Goal: Task Accomplishment & Management: Use online tool/utility

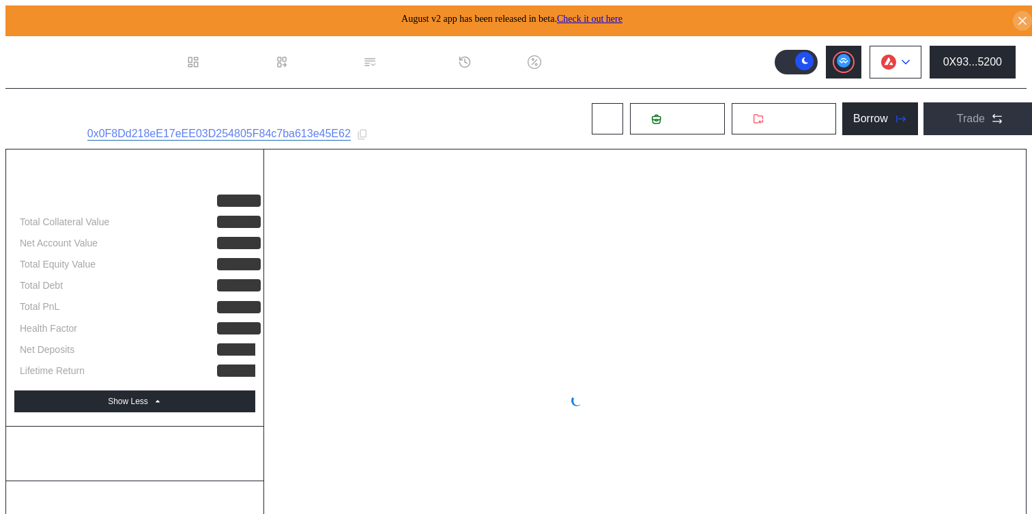
click at [905, 59] on icon at bounding box center [905, 61] width 8 height 5
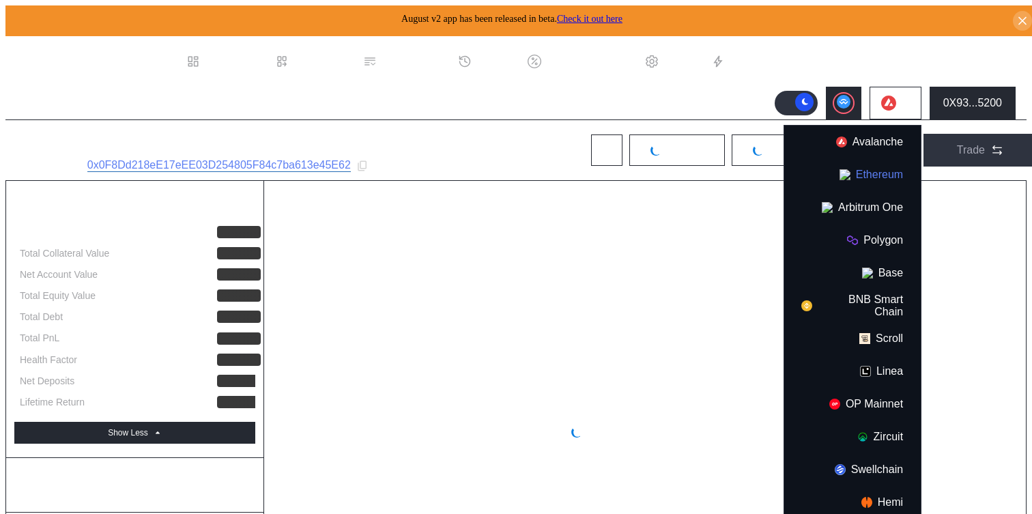
click at [863, 162] on button "Ethereum" at bounding box center [852, 174] width 136 height 33
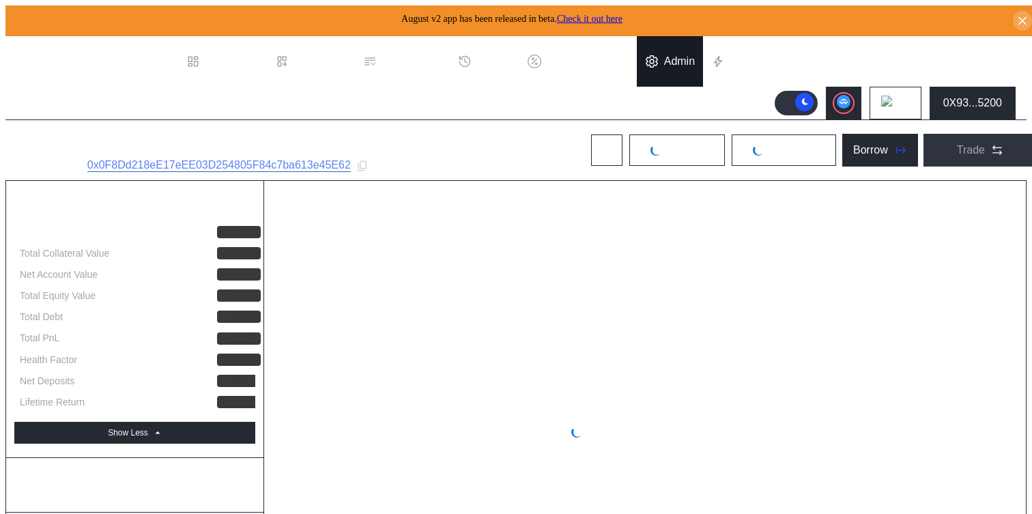
click at [694, 57] on div "Admin" at bounding box center [679, 61] width 31 height 12
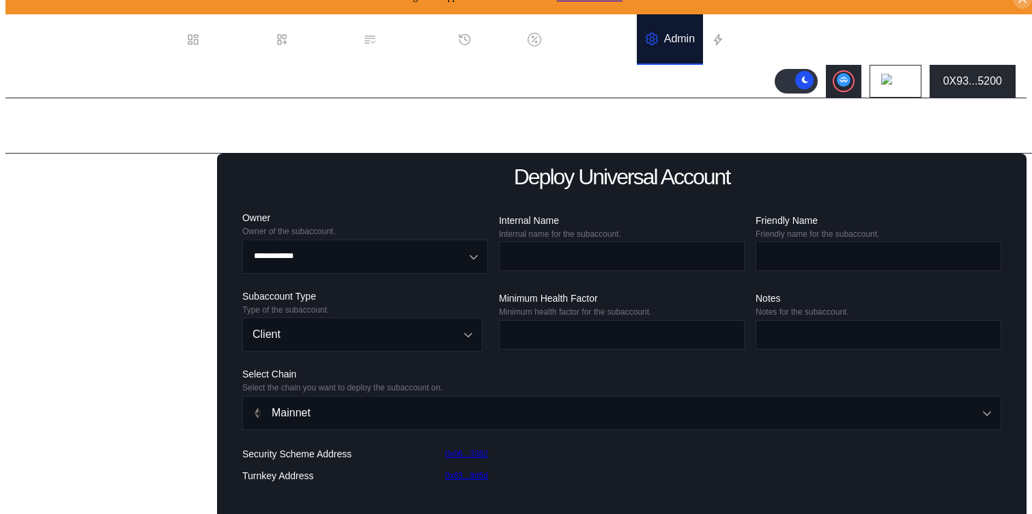
scroll to position [32, 0]
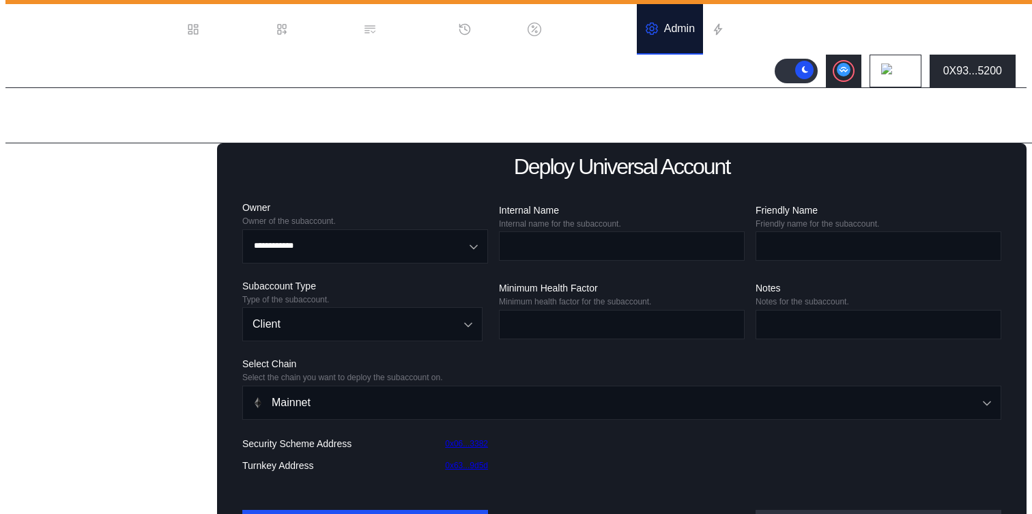
click at [85, 273] on div "Deploy Existing Universal Subaccount" at bounding box center [112, 258] width 158 height 29
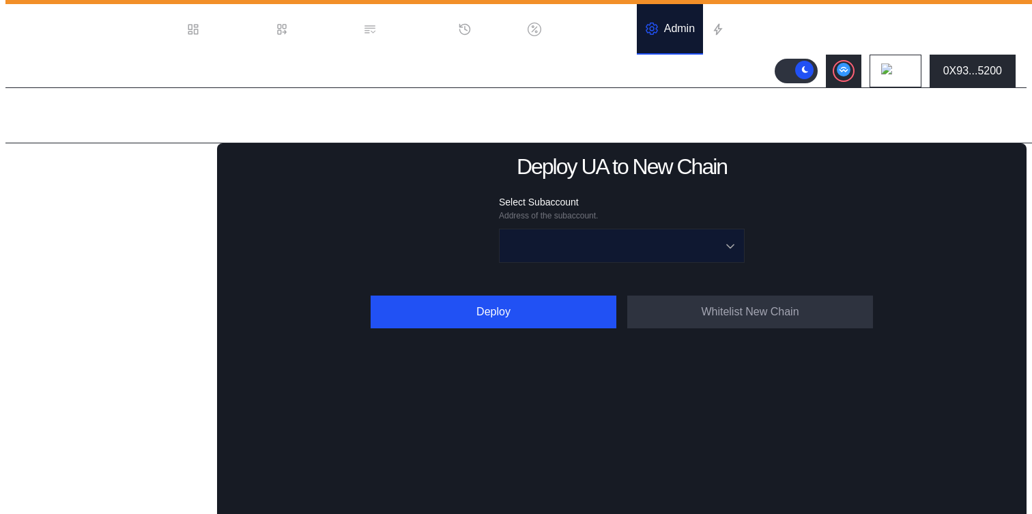
click at [599, 233] on input "Open menu" at bounding box center [614, 245] width 210 height 33
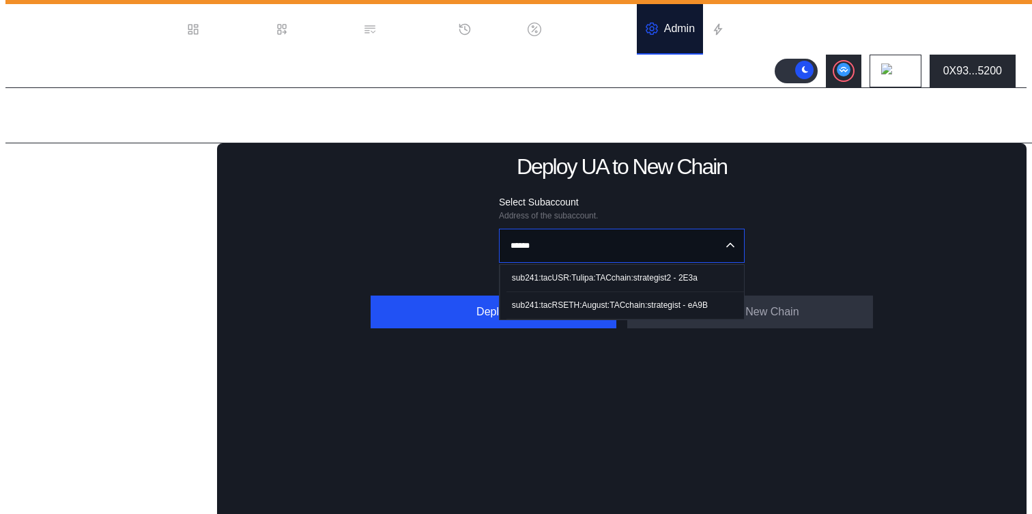
click at [606, 300] on div "sub241:tacRSETH:August:TACchain:strategist - eA9B" at bounding box center [610, 305] width 196 height 10
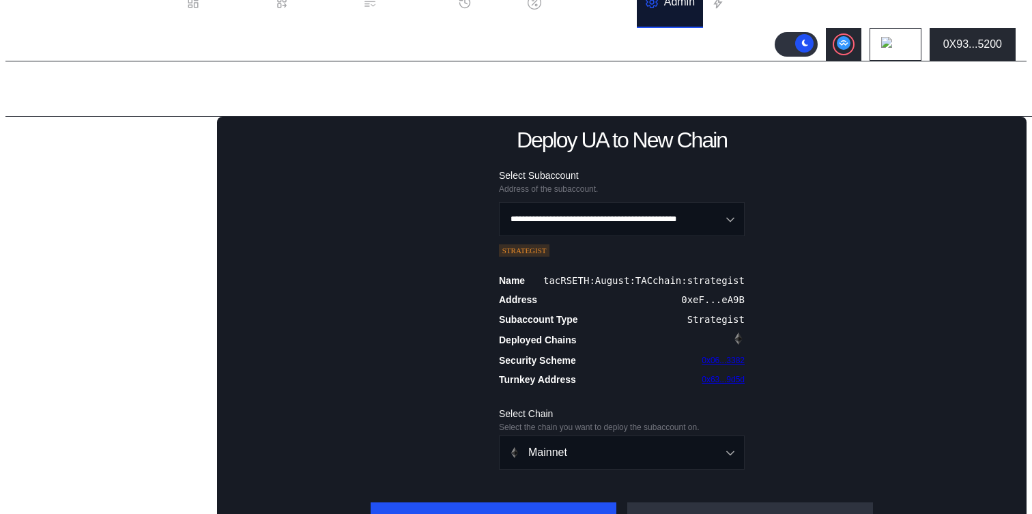
scroll to position [90, 0]
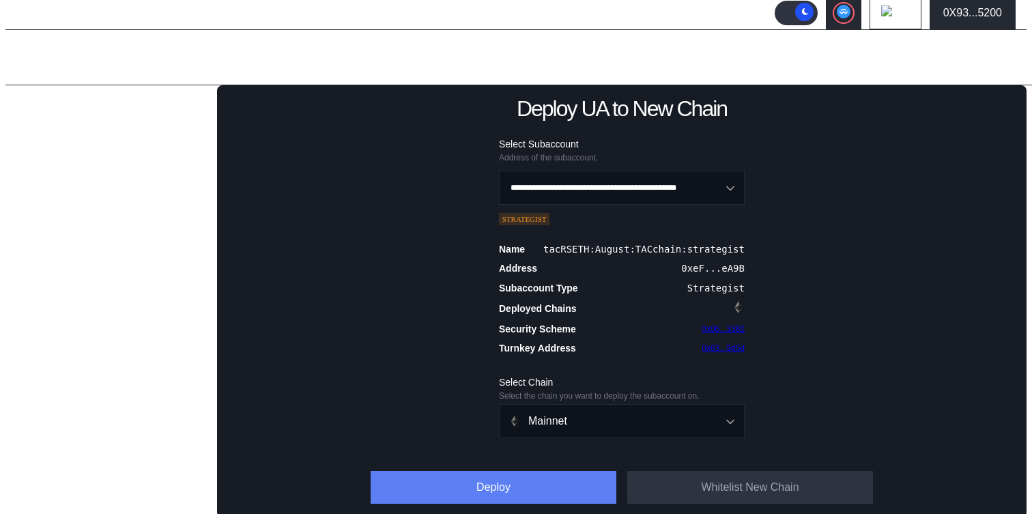
click at [570, 487] on button "Deploy" at bounding box center [494, 487] width 246 height 33
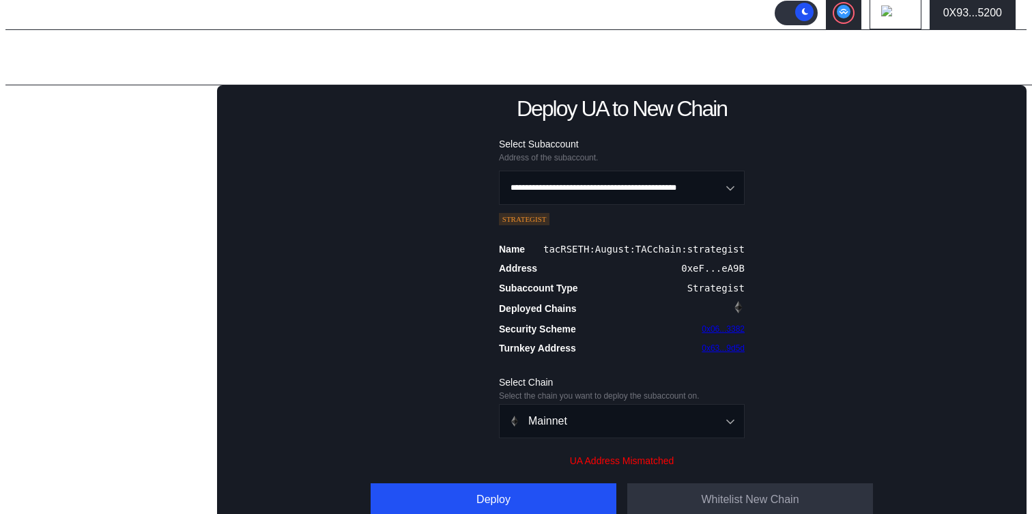
scroll to position [103, 0]
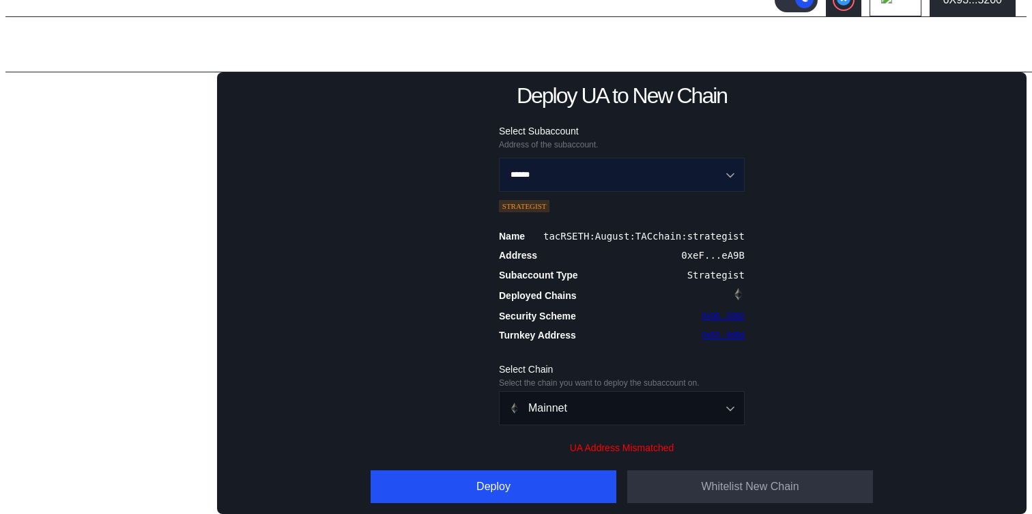
click at [708, 165] on input "******" at bounding box center [614, 174] width 210 height 33
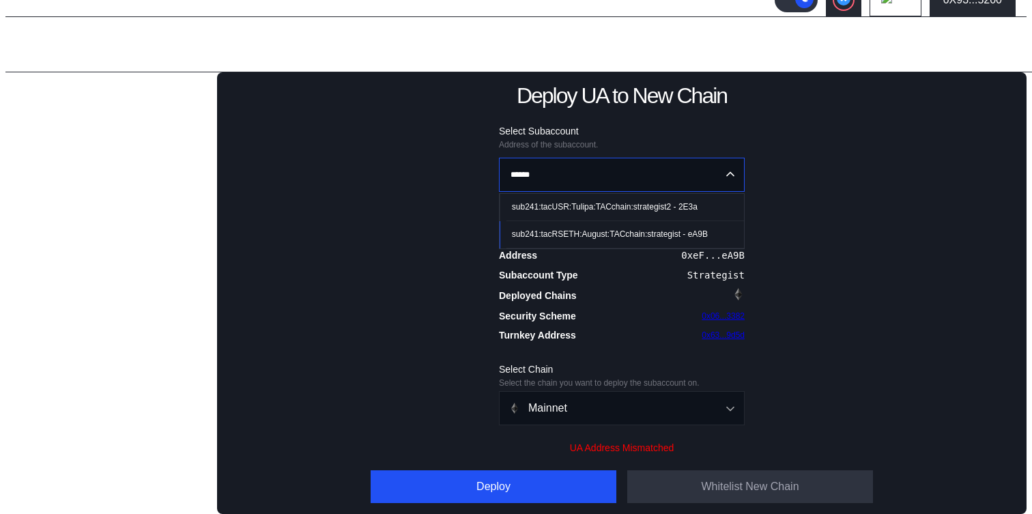
click at [674, 202] on div "sub241:tacUSR:Tulipa:TACchain:strategist2 - 2E3a" at bounding box center [605, 207] width 186 height 10
type input "**********"
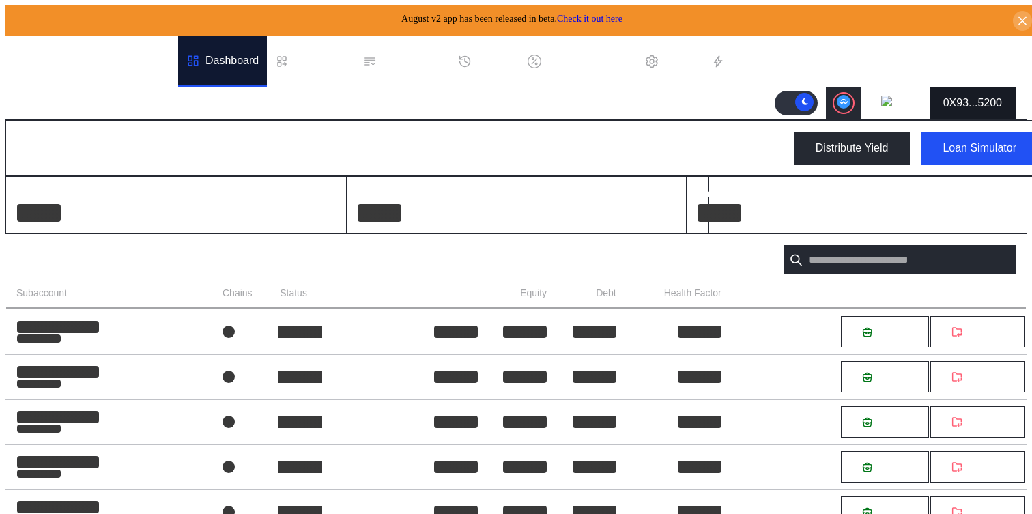
click at [953, 97] on div "0X93...5200" at bounding box center [972, 103] width 59 height 12
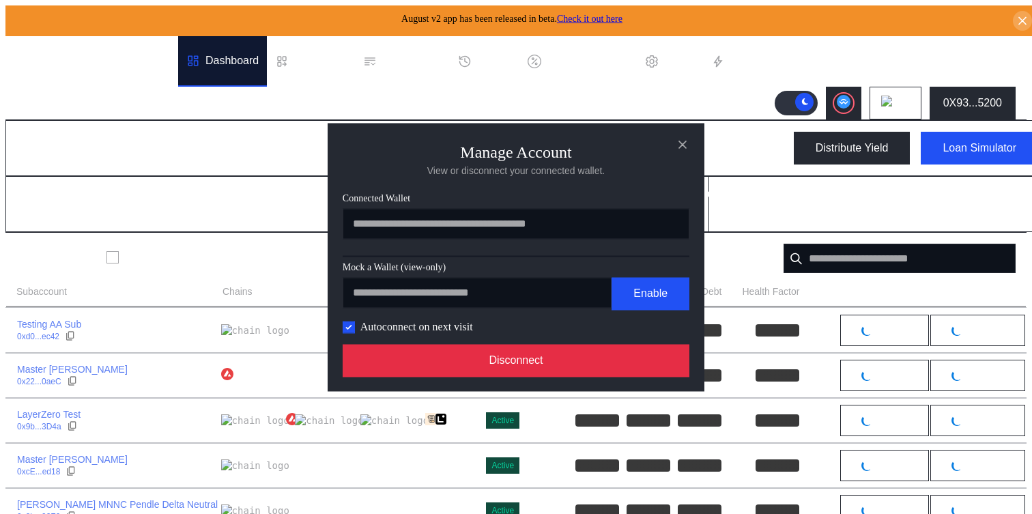
drag, startPoint x: 585, startPoint y: 368, endPoint x: 596, endPoint y: 349, distance: 22.9
click at [585, 368] on button "Disconnect" at bounding box center [516, 360] width 347 height 33
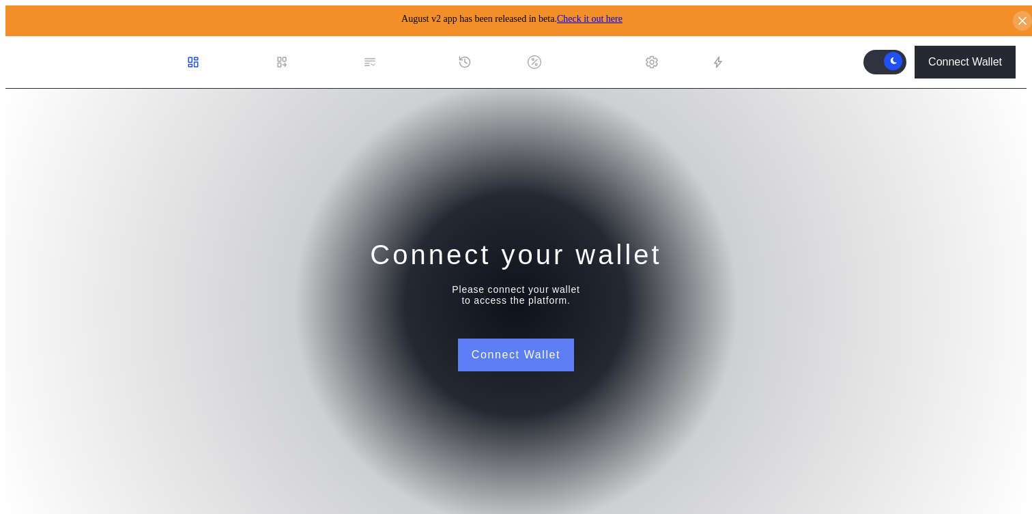
click at [509, 364] on button "Connect Wallet" at bounding box center [516, 354] width 116 height 33
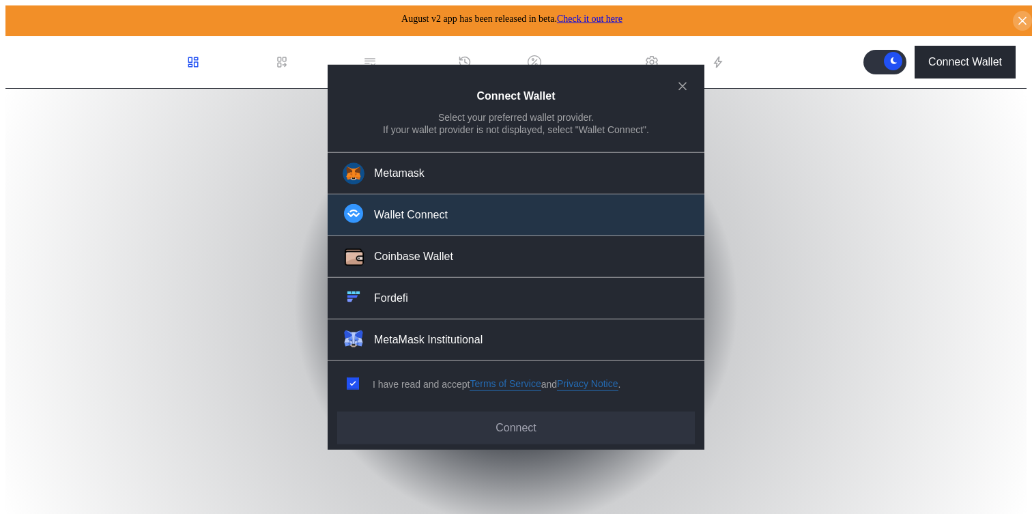
click at [462, 217] on button "Wallet Connect" at bounding box center [516, 215] width 377 height 42
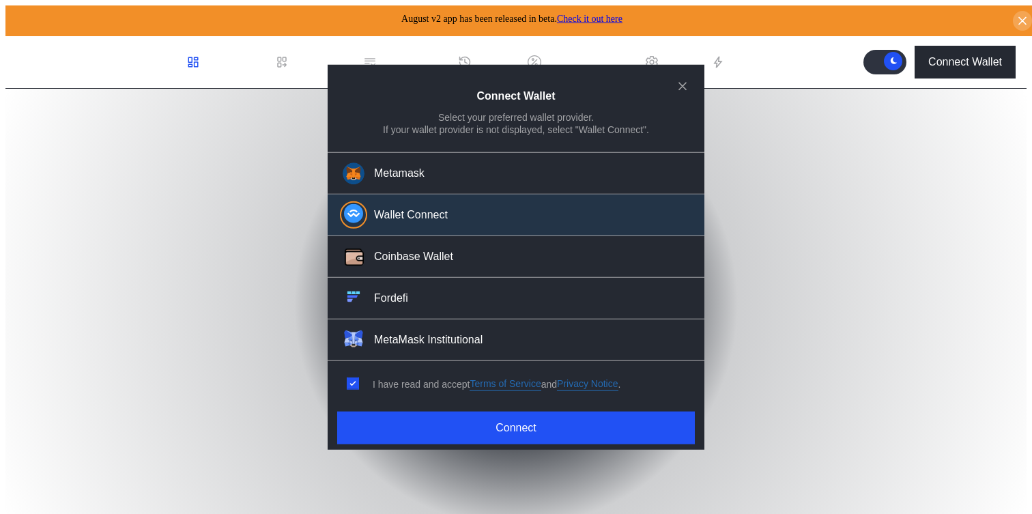
click at [461, 441] on div "Connect Wallet Select your preferred wallet provider. If your wallet provider i…" at bounding box center [516, 257] width 377 height 386
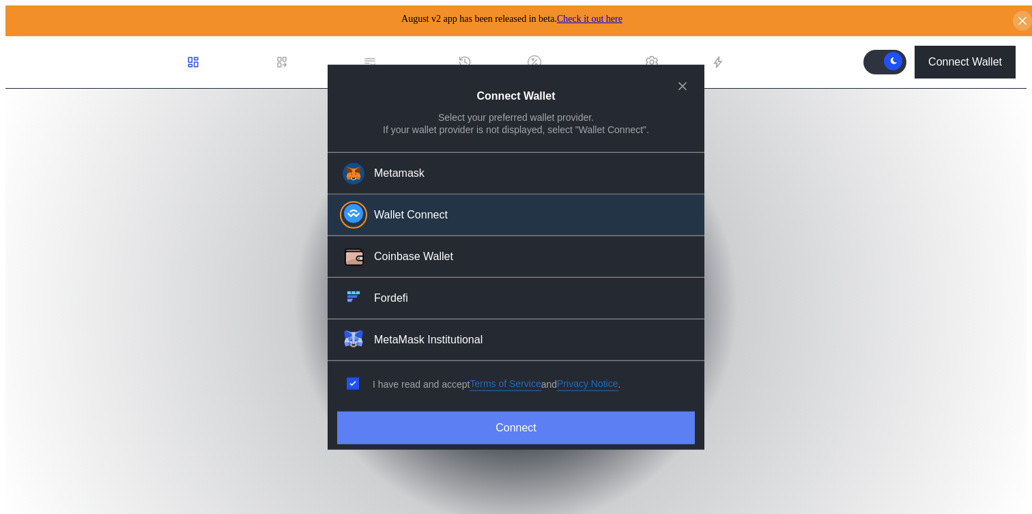
click at [475, 424] on button "Connect" at bounding box center [516, 427] width 358 height 33
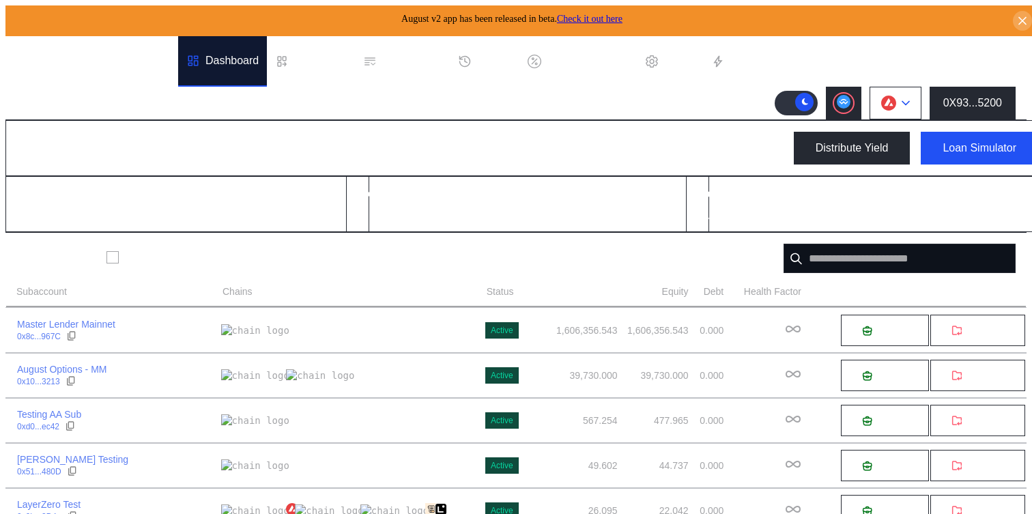
click at [906, 100] on icon at bounding box center [905, 102] width 8 height 5
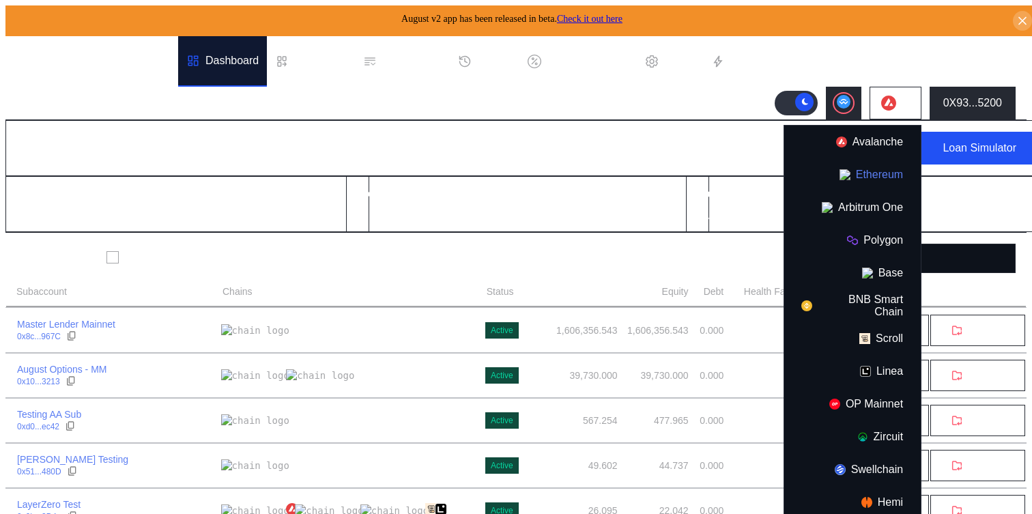
click at [857, 175] on button "Ethereum" at bounding box center [852, 174] width 136 height 33
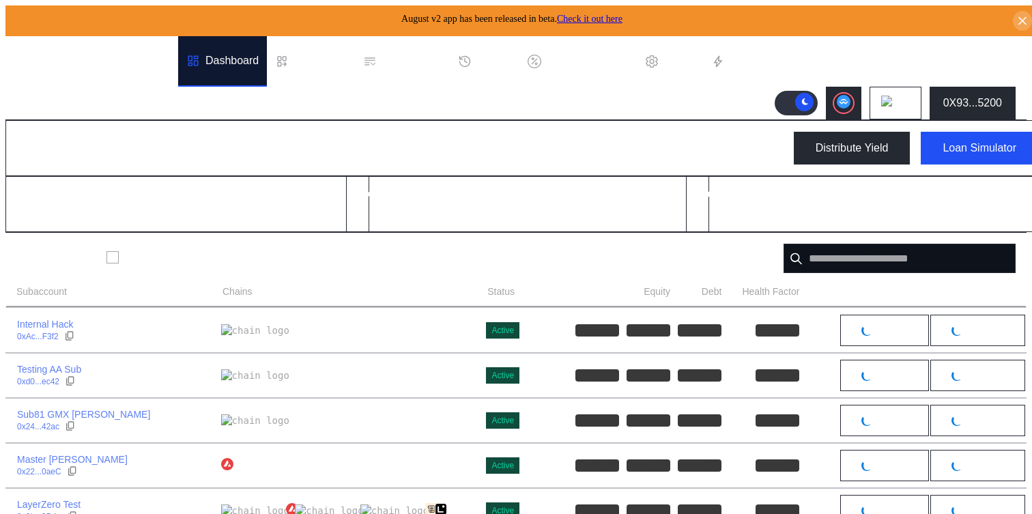
click at [664, 55] on div at bounding box center [654, 62] width 19 height 14
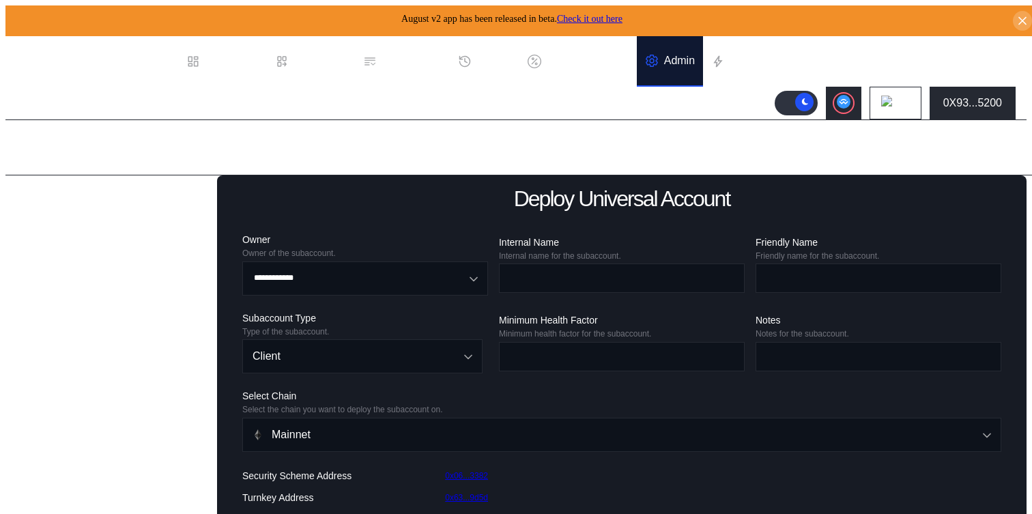
click at [70, 436] on div "Balance Collateral" at bounding box center [68, 430] width 89 height 12
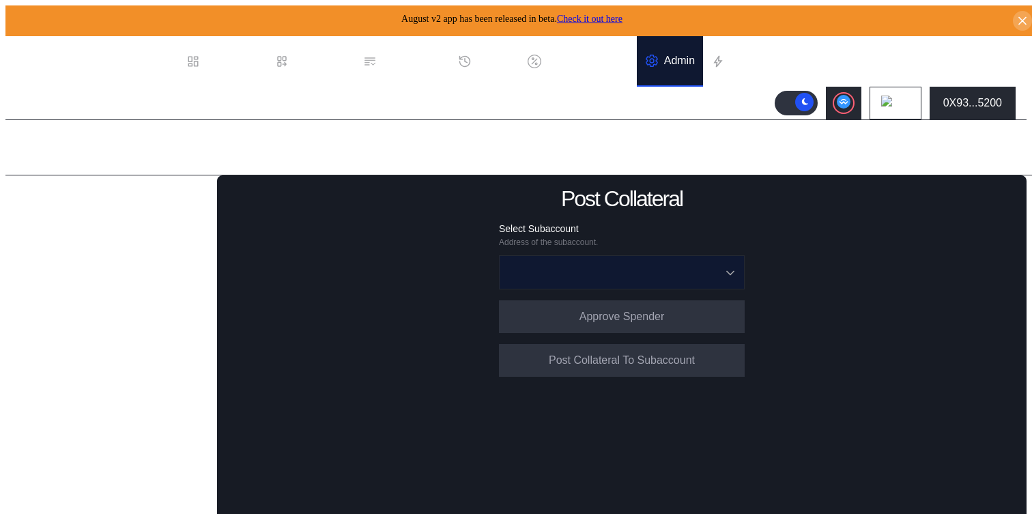
click at [546, 261] on input "Open menu" at bounding box center [614, 272] width 210 height 33
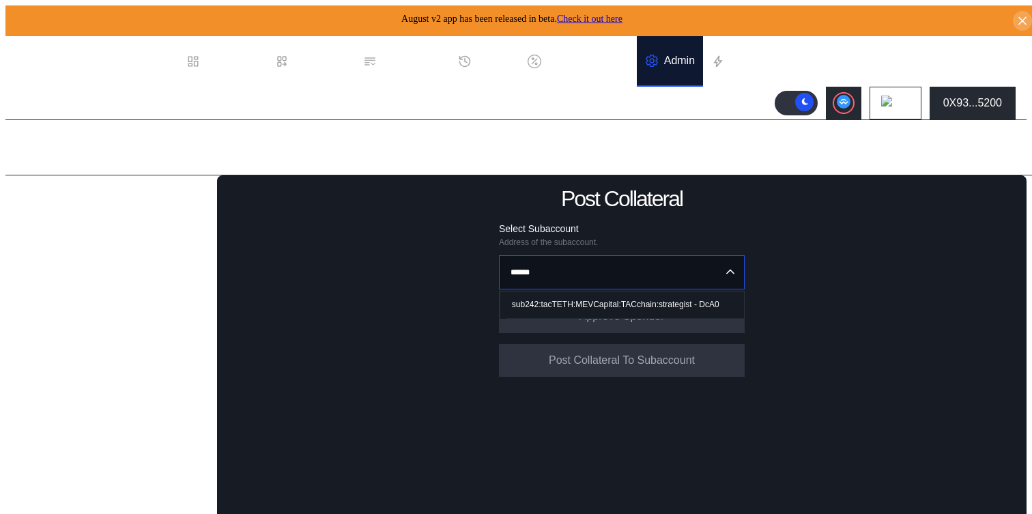
click at [575, 304] on div "sub242:tacTETH:MEVCapital:TACchain:strategist - DcA0" at bounding box center [615, 305] width 207 height 10
type input "**********"
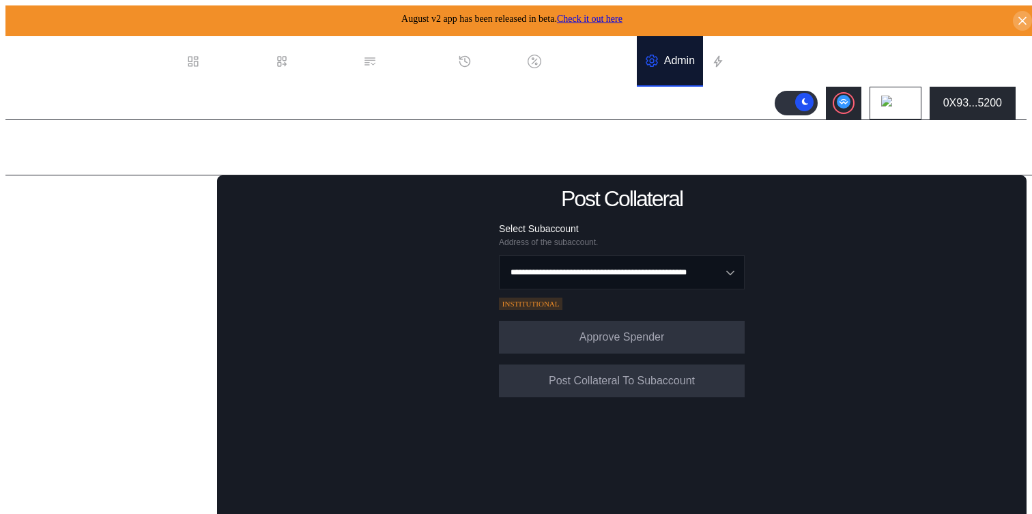
click at [68, 222] on div "Subaccounts" at bounding box center [55, 221] width 63 height 12
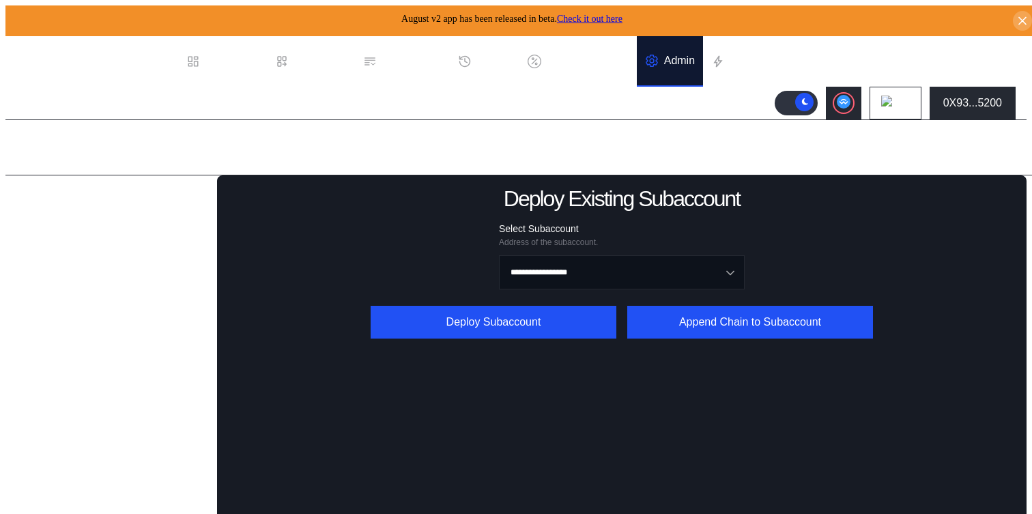
click at [120, 272] on div "Deploy Universal Subaccount" at bounding box center [112, 263] width 158 height 16
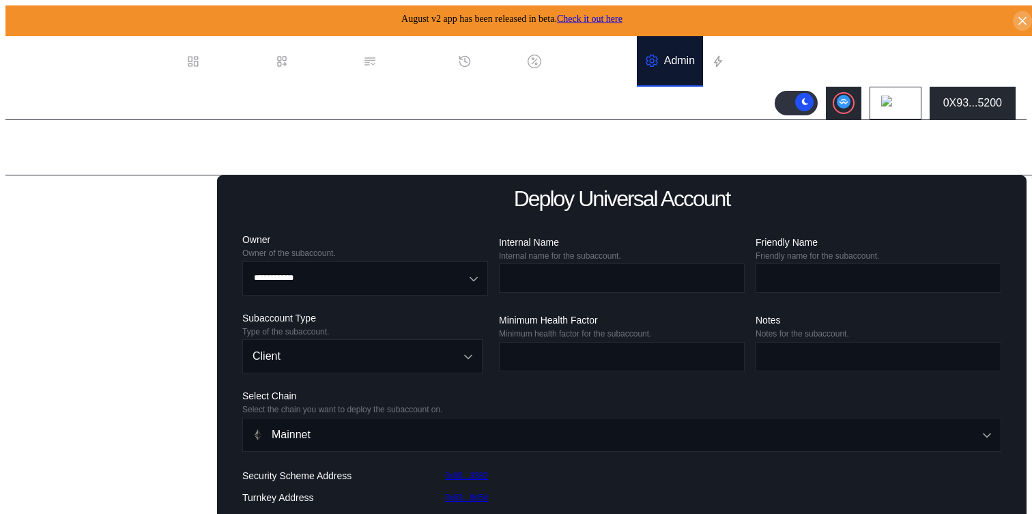
click at [115, 305] on div "Deploy Existing Universal Subaccount" at bounding box center [112, 290] width 158 height 29
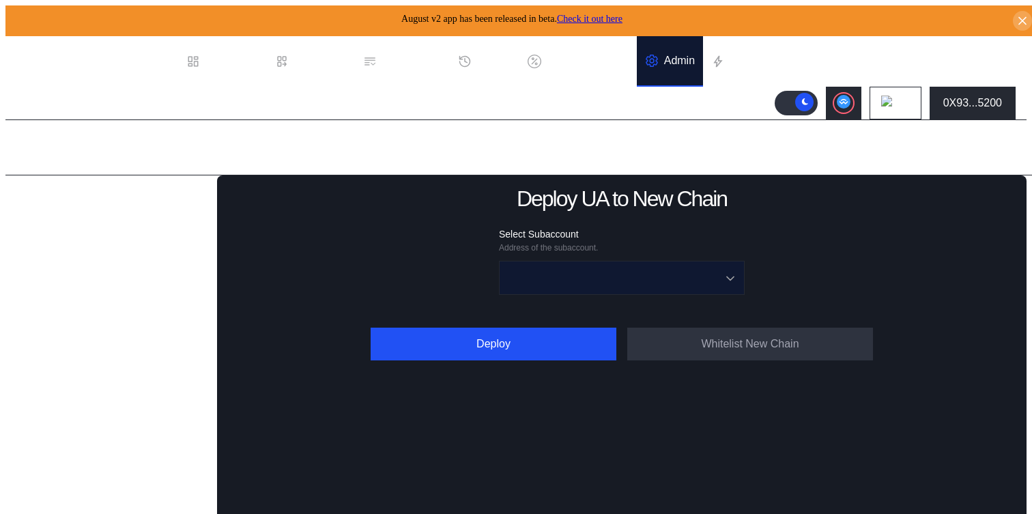
click at [587, 262] on input "Open menu" at bounding box center [614, 277] width 210 height 33
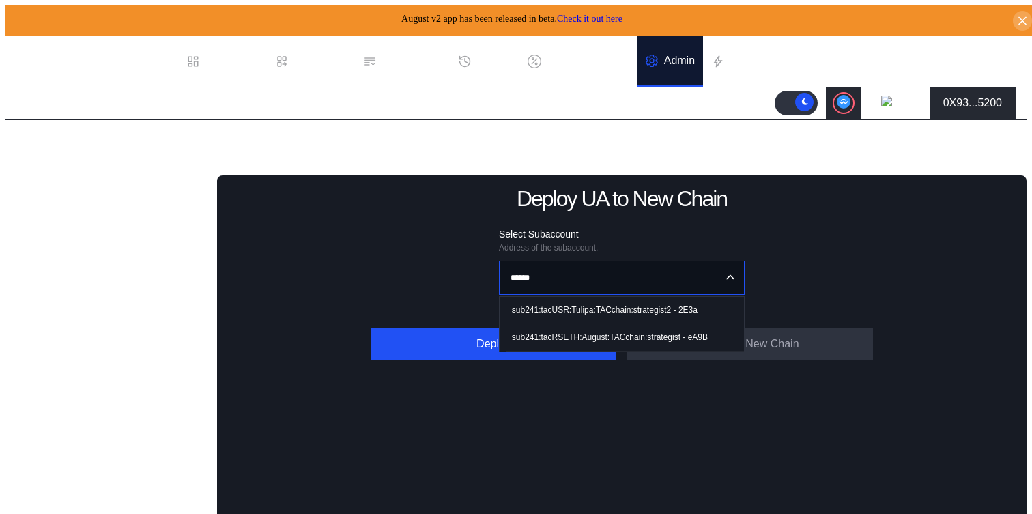
click at [585, 334] on div "sub241:tacRSETH:August:TACchain:strategist - eA9B" at bounding box center [610, 337] width 196 height 10
type input "**********"
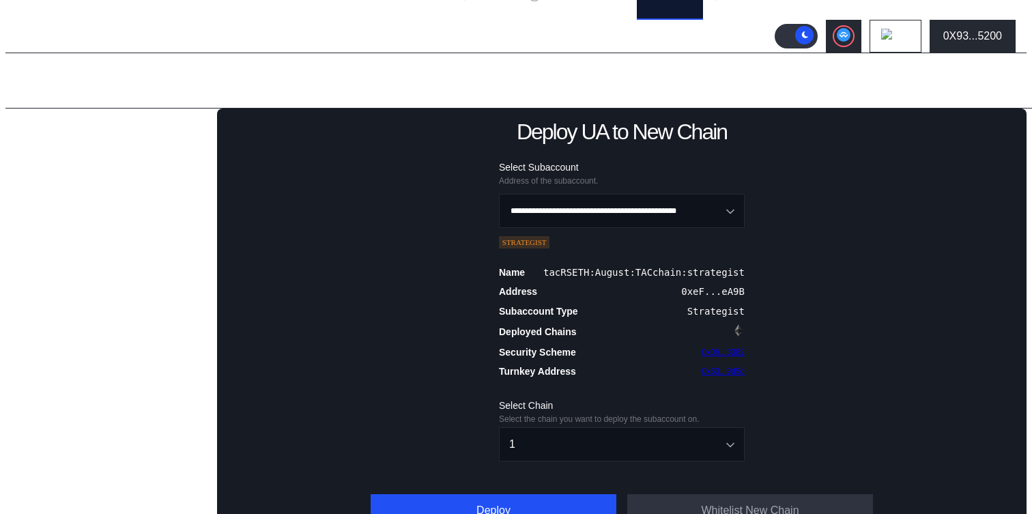
scroll to position [90, 0]
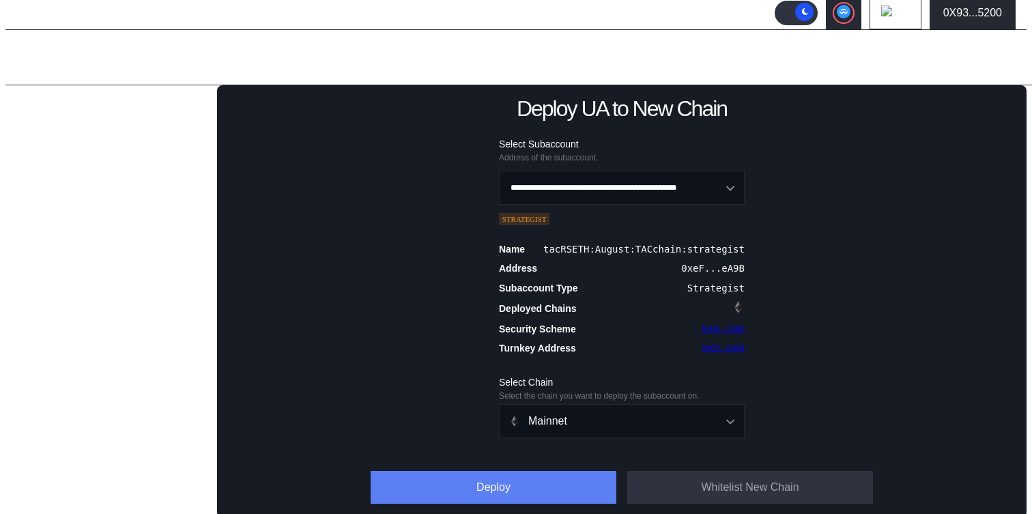
click at [570, 490] on button "Deploy" at bounding box center [494, 487] width 246 height 33
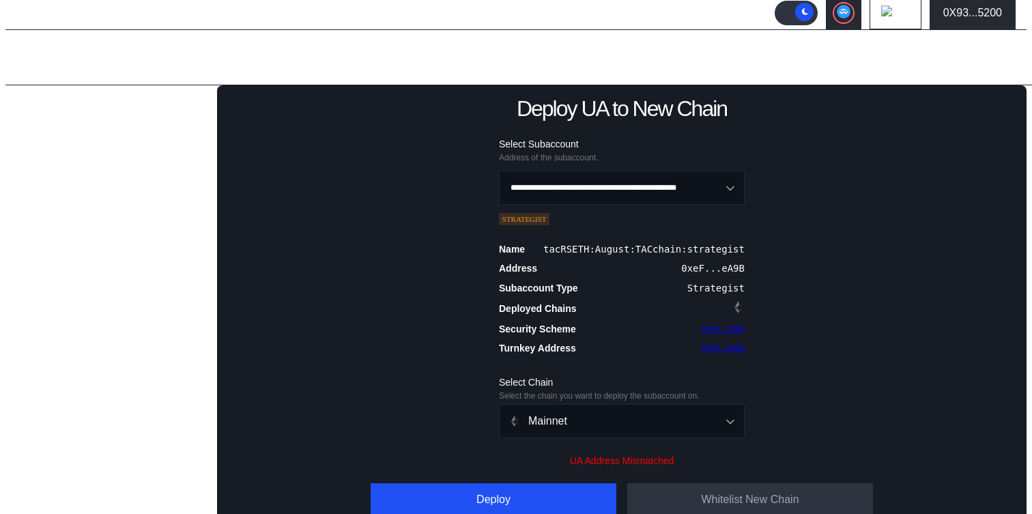
scroll to position [103, 0]
